Goal: Find specific page/section

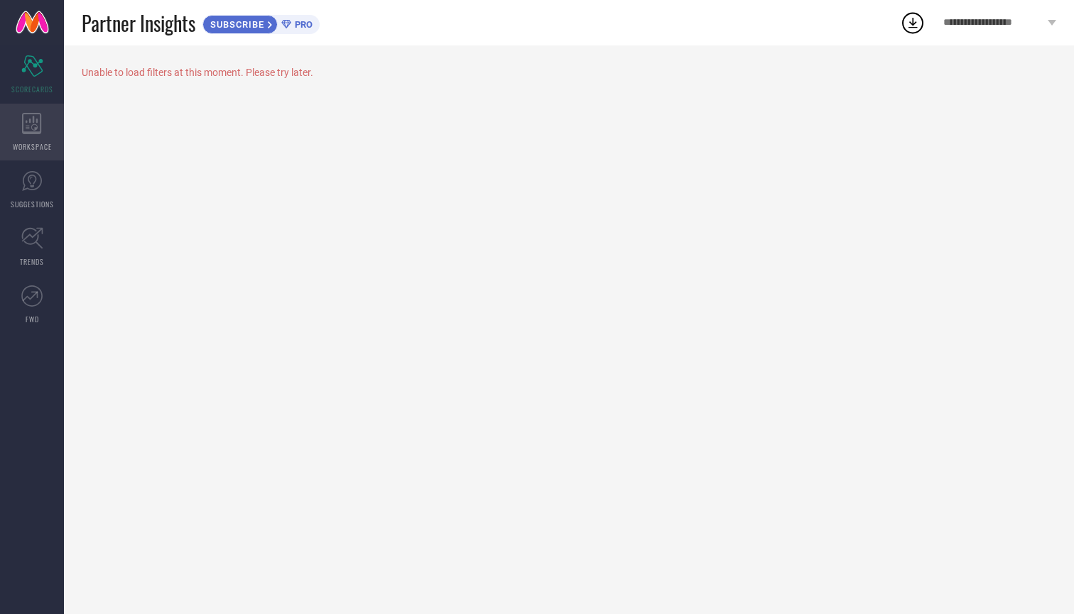
click at [38, 139] on div "WORKSPACE" at bounding box center [32, 132] width 64 height 57
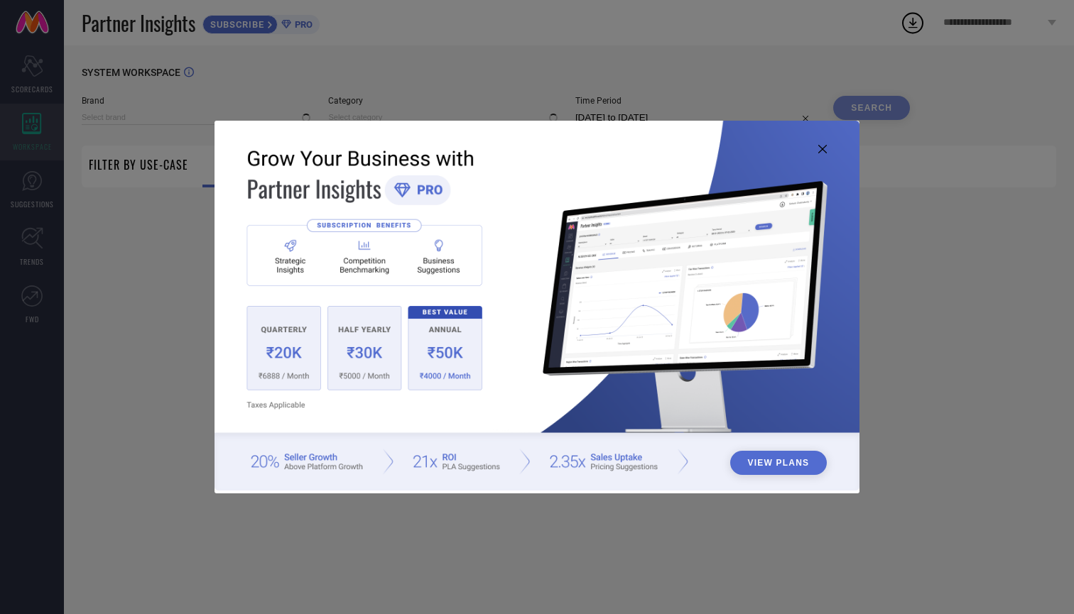
type input "1 STOP FASHION"
type input "All"
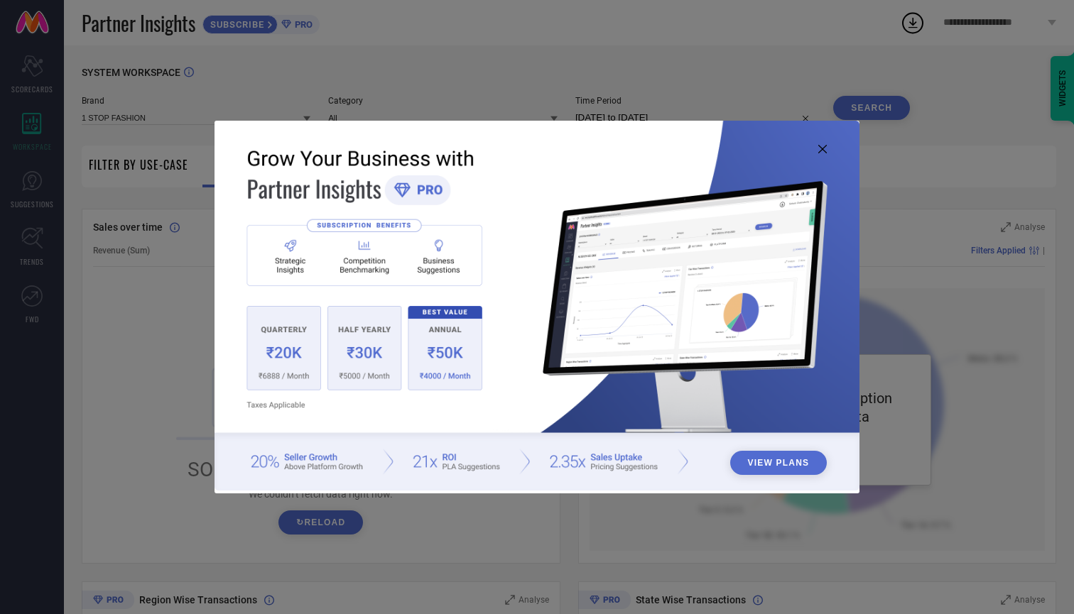
click at [825, 148] on icon at bounding box center [822, 149] width 9 height 9
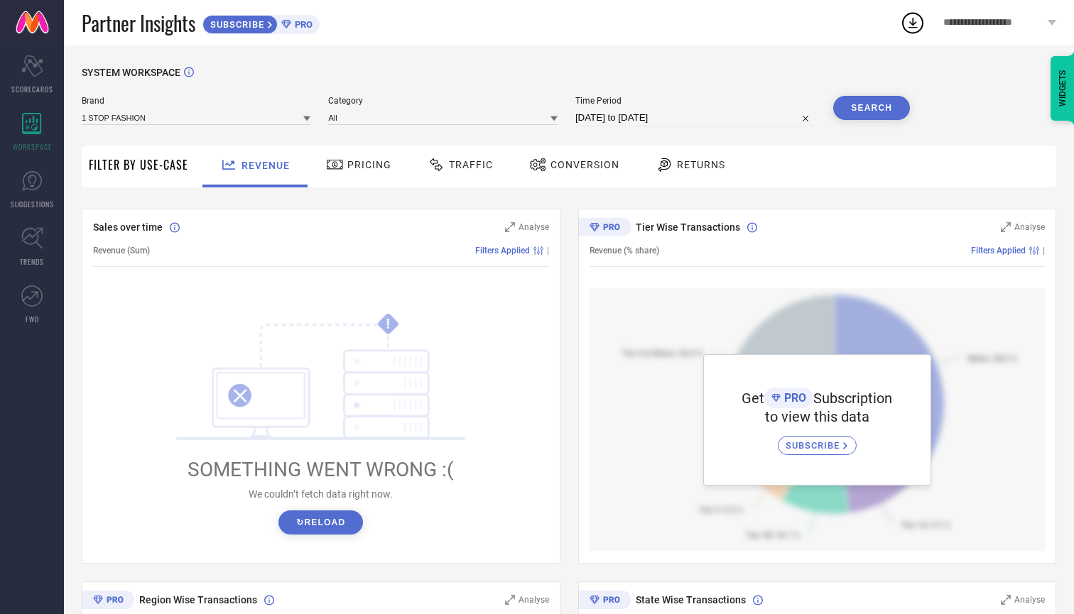
click at [324, 524] on button "↻ Reload" at bounding box center [320, 523] width 85 height 24
click at [246, 116] on input at bounding box center [196, 117] width 229 height 15
type input "Isthitos"
